Goal: Navigation & Orientation: Find specific page/section

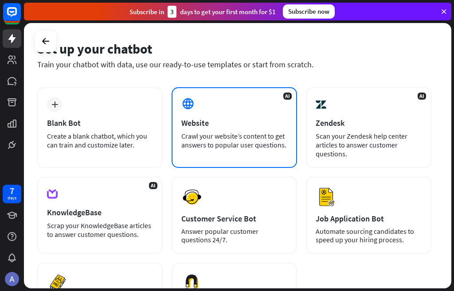
scroll to position [3, 0]
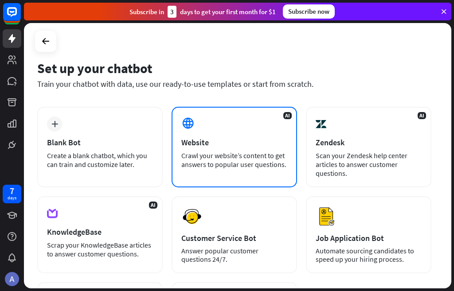
click at [210, 136] on div "AI Website Crawl your website’s content to get answers to popular user question…" at bounding box center [233, 147] width 125 height 81
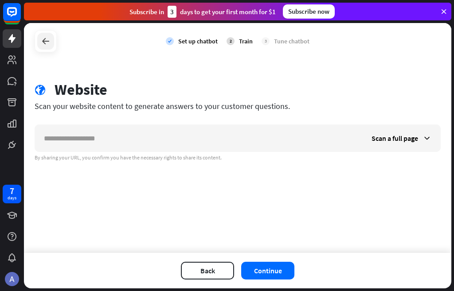
click at [50, 39] on icon at bounding box center [45, 41] width 11 height 11
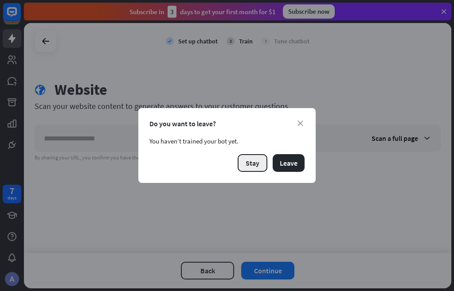
click at [252, 166] on button "Stay" at bounding box center [252, 163] width 30 height 18
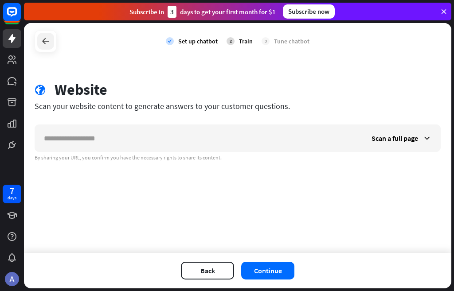
click at [43, 42] on icon at bounding box center [45, 41] width 11 height 11
click at [46, 46] on icon at bounding box center [45, 41] width 11 height 11
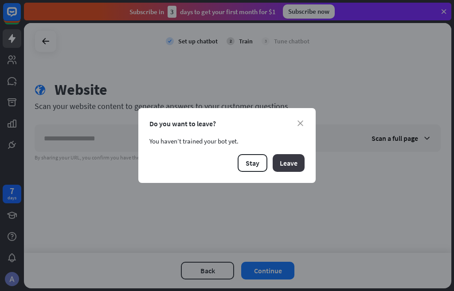
click at [288, 161] on button "Leave" at bounding box center [288, 163] width 32 height 18
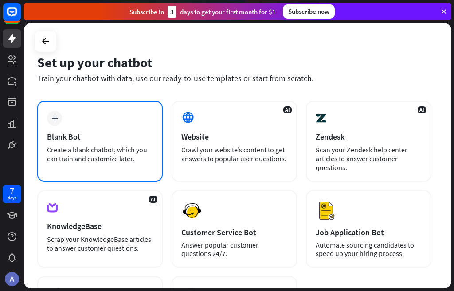
scroll to position [0, 0]
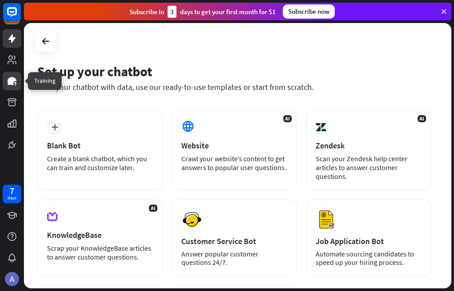
click at [12, 78] on icon at bounding box center [12, 81] width 9 height 8
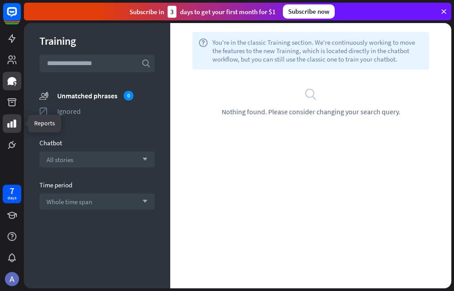
click at [17, 130] on link at bounding box center [12, 123] width 19 height 19
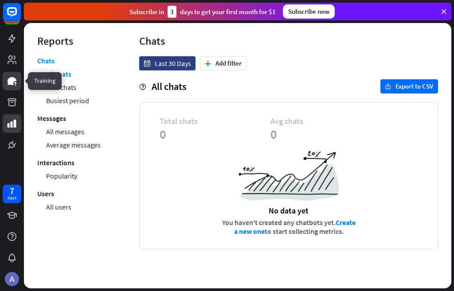
click at [10, 76] on icon at bounding box center [12, 81] width 11 height 11
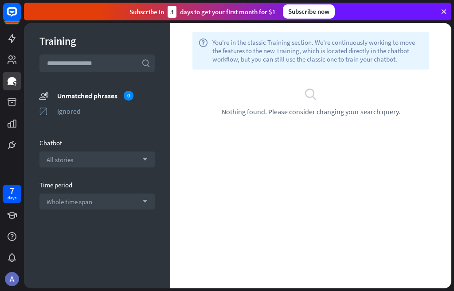
click at [217, 201] on div "help You're in the classic Training section. We're continuously working to move…" at bounding box center [310, 155] width 281 height 265
